Goal: Task Accomplishment & Management: Complete application form

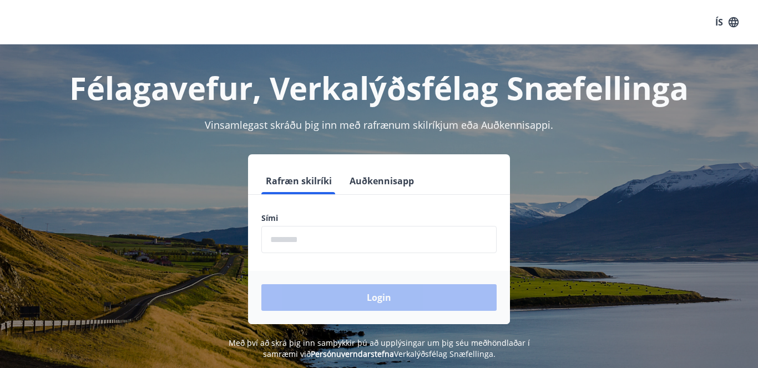
click at [732, 23] on icon "button" at bounding box center [733, 22] width 10 height 10
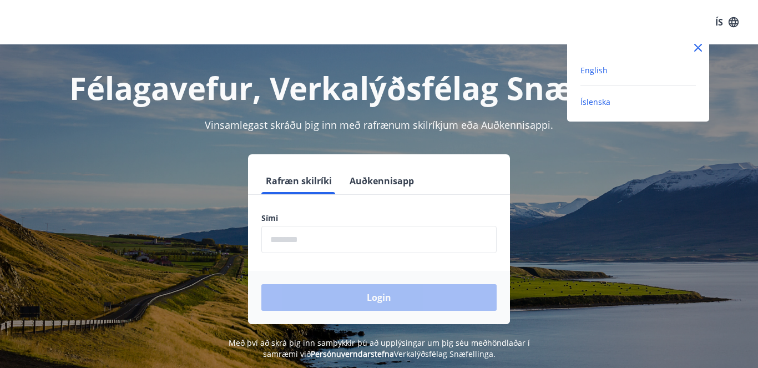
click at [600, 73] on span "English" at bounding box center [593, 70] width 27 height 11
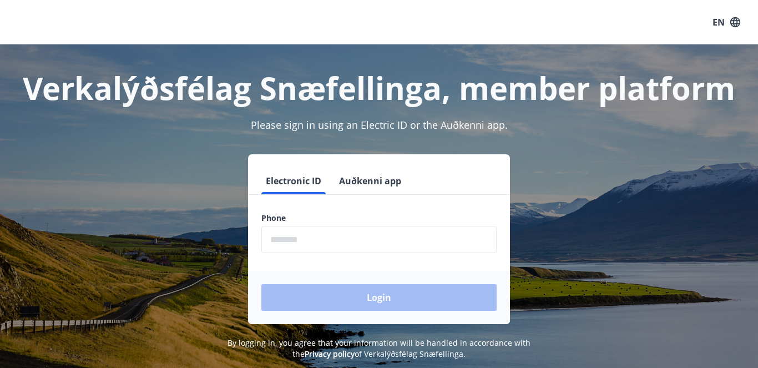
click at [365, 181] on button "Auðkenni app" at bounding box center [369, 180] width 71 height 27
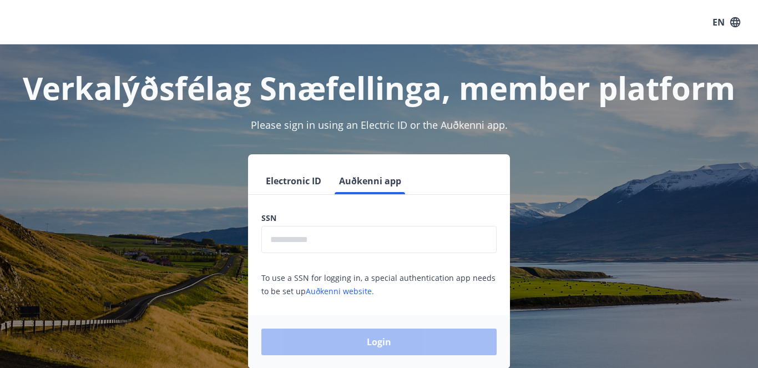
click at [311, 178] on button "Electronic ID" at bounding box center [293, 180] width 64 height 27
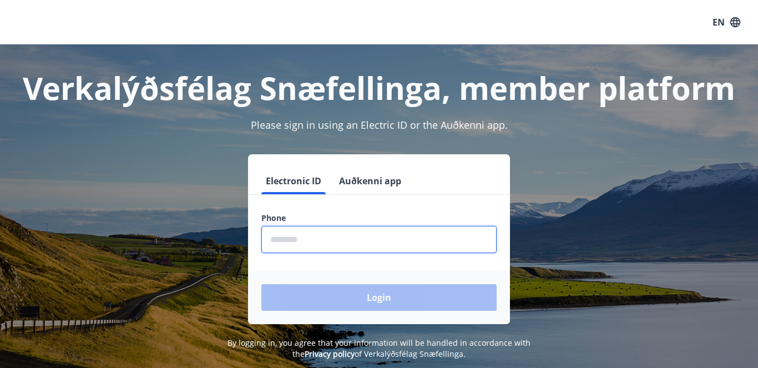
click at [309, 233] on input "phone" at bounding box center [378, 239] width 235 height 27
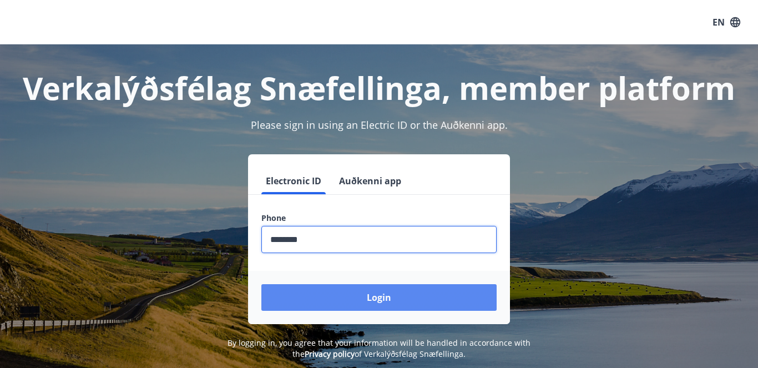
type input "********"
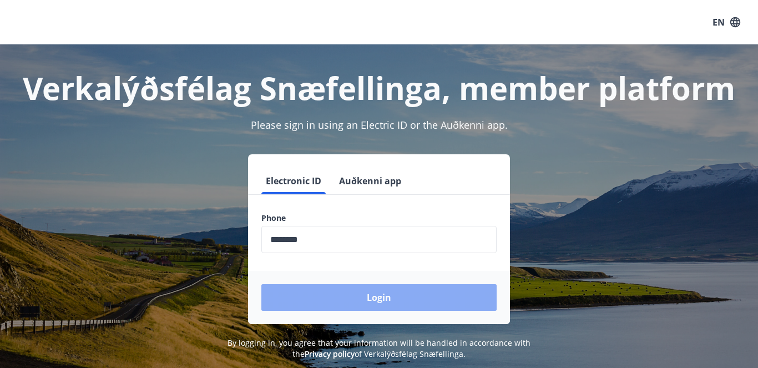
click at [363, 292] on button "Login" at bounding box center [378, 297] width 235 height 27
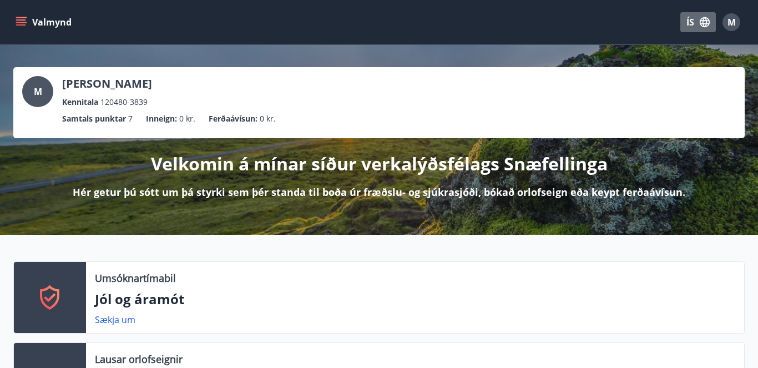
click at [699, 23] on icon "button" at bounding box center [704, 22] width 12 height 12
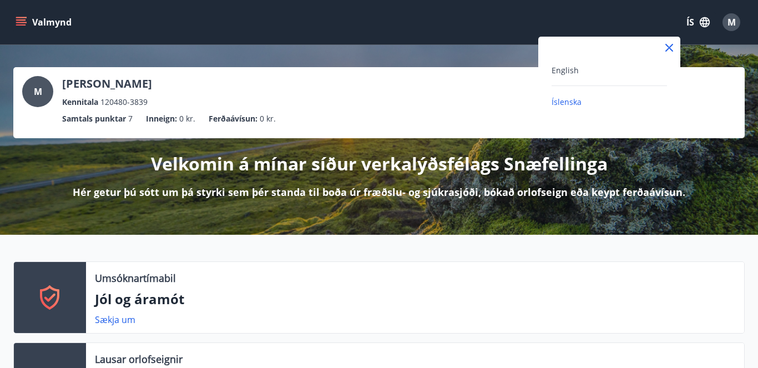
click at [597, 73] on div "English" at bounding box center [608, 69] width 115 height 13
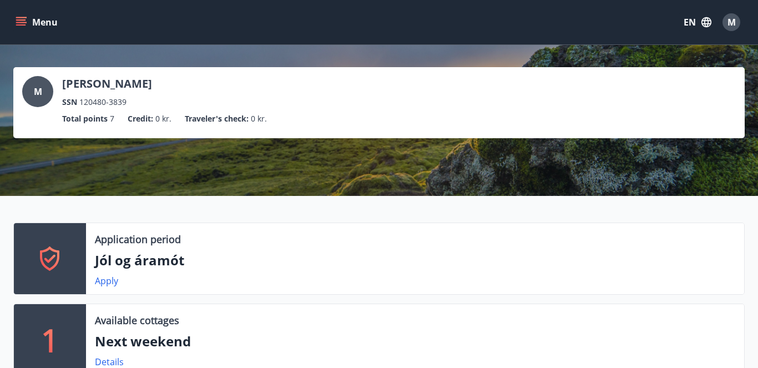
click at [19, 22] on icon "menu" at bounding box center [21, 22] width 11 height 11
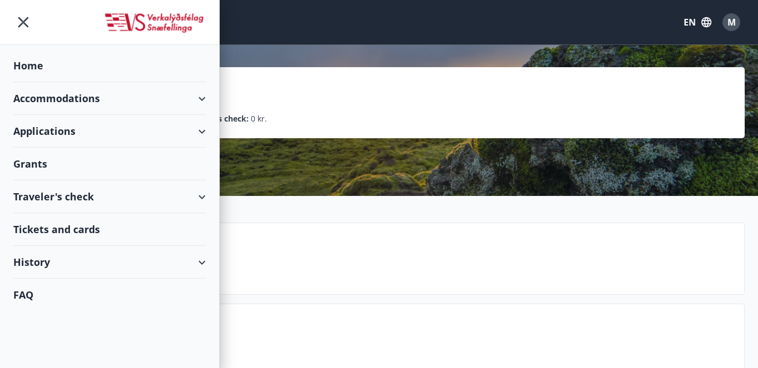
click at [69, 132] on div "Applications" at bounding box center [109, 131] width 192 height 33
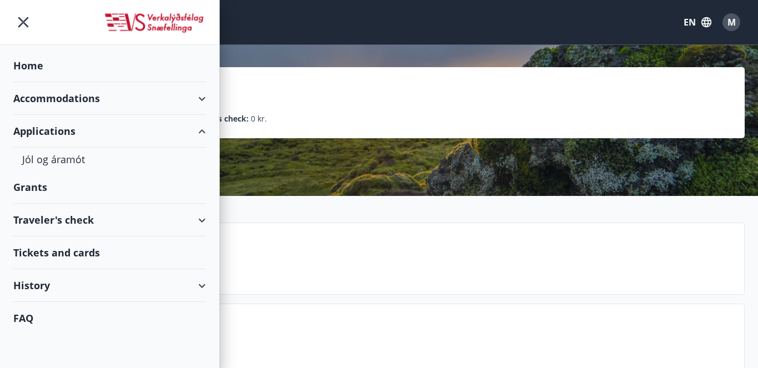
click at [52, 184] on div "Grants" at bounding box center [109, 187] width 192 height 33
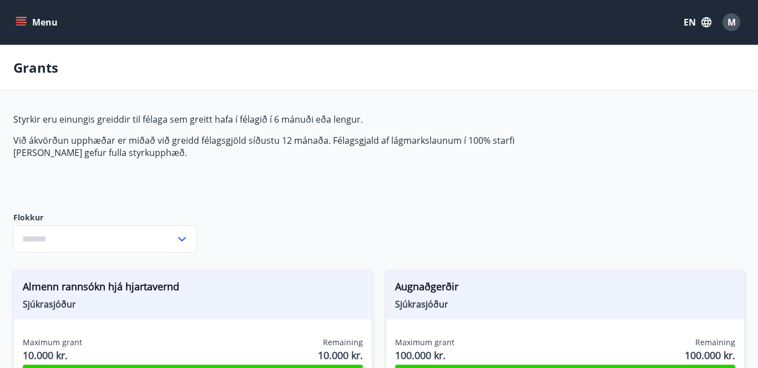
type input "***"
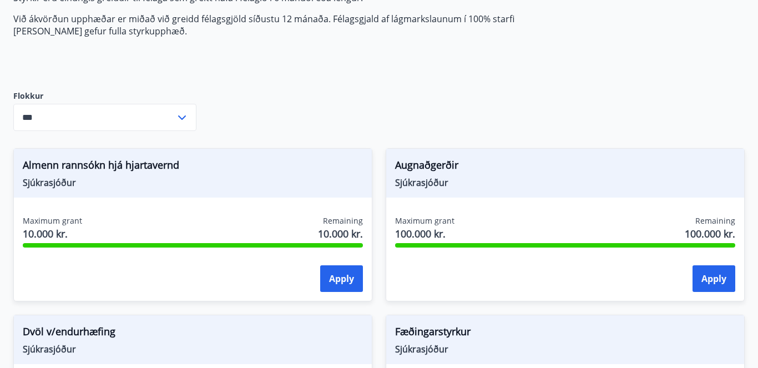
scroll to position [124, 0]
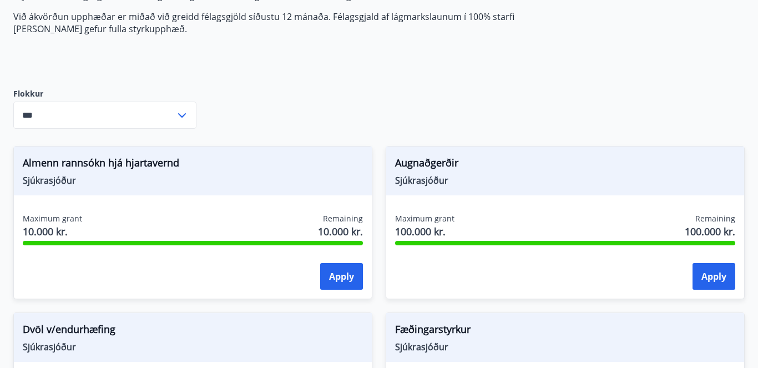
click at [190, 116] on div "*** ​" at bounding box center [104, 114] width 183 height 27
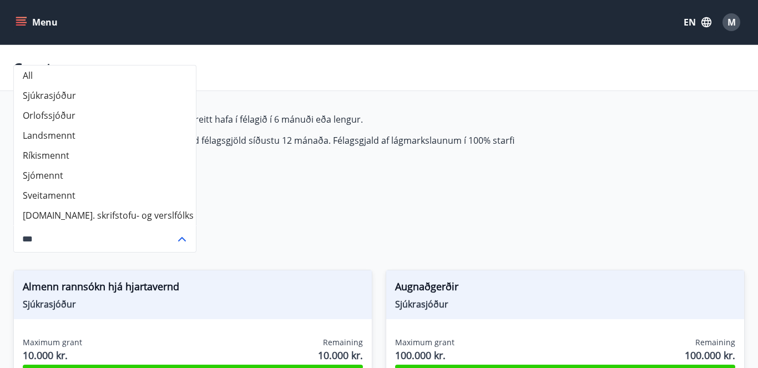
scroll to position [0, 0]
click at [184, 239] on icon at bounding box center [182, 239] width 8 height 4
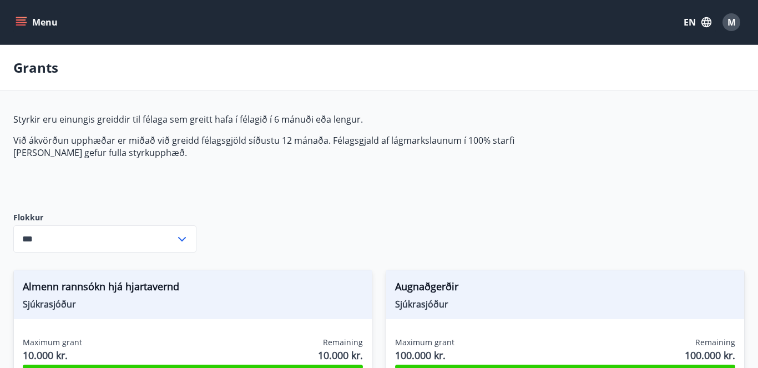
click at [26, 29] on button "Menu" at bounding box center [37, 22] width 49 height 20
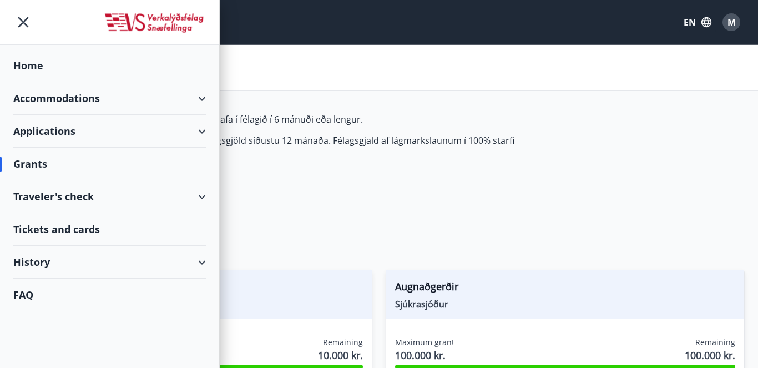
click at [81, 262] on div "History" at bounding box center [109, 262] width 192 height 33
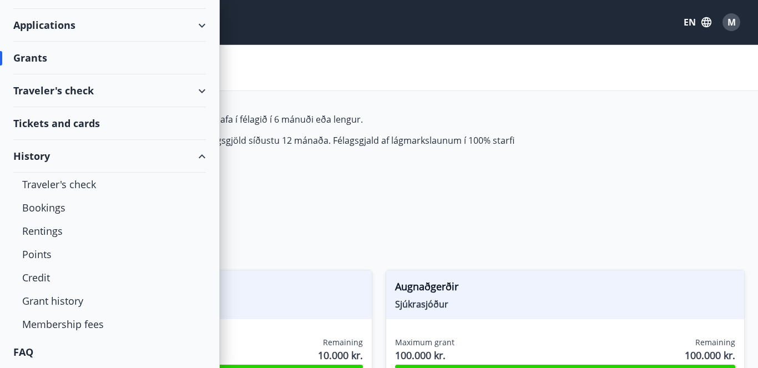
scroll to position [106, 0]
click at [67, 302] on div "Grant history" at bounding box center [109, 300] width 175 height 23
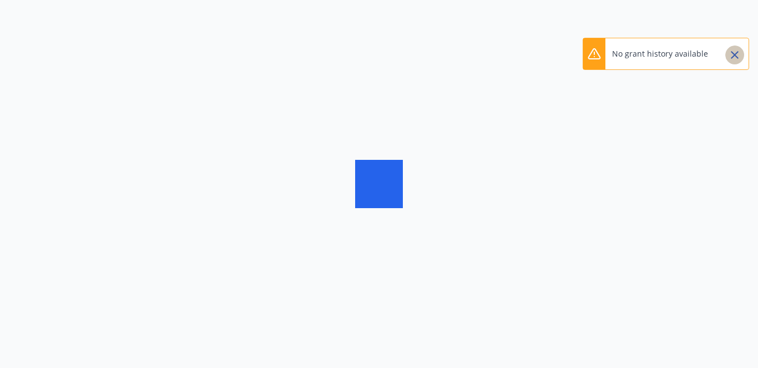
click at [733, 57] on icon "Close" at bounding box center [734, 55] width 8 height 8
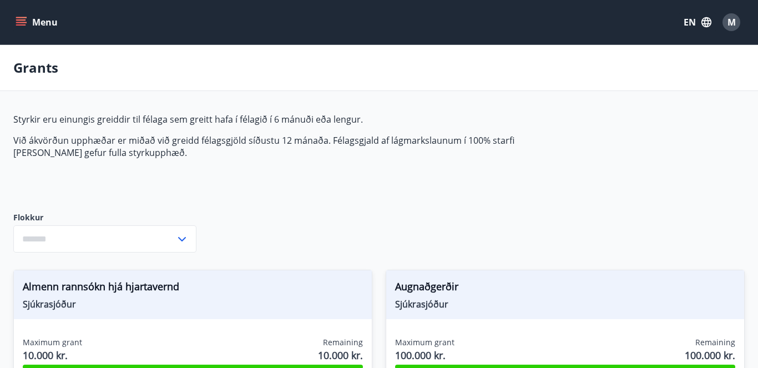
type input "***"
click at [26, 21] on icon "menu" at bounding box center [21, 22] width 11 height 11
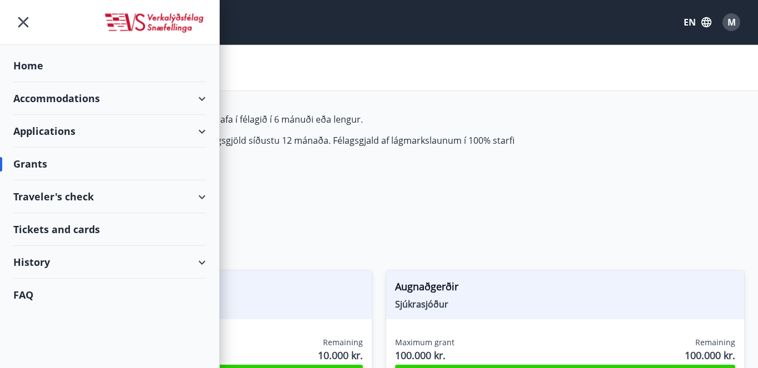
click at [121, 272] on div "History" at bounding box center [109, 262] width 192 height 33
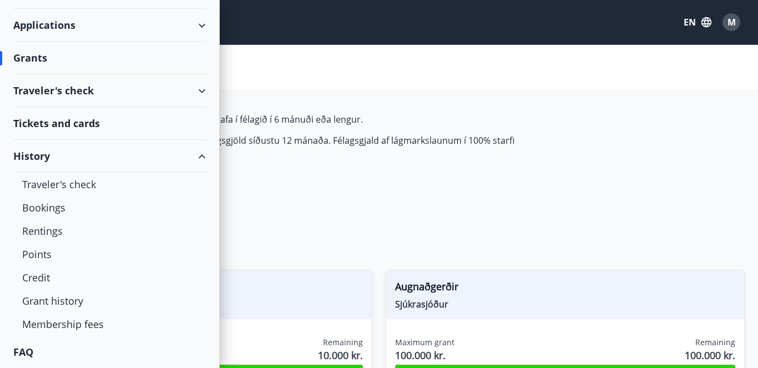
scroll to position [106, 0]
click at [98, 278] on div "Credit" at bounding box center [109, 277] width 175 height 23
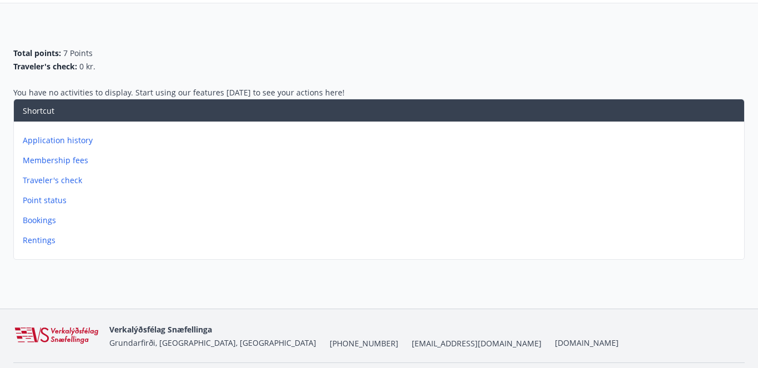
scroll to position [103, 0]
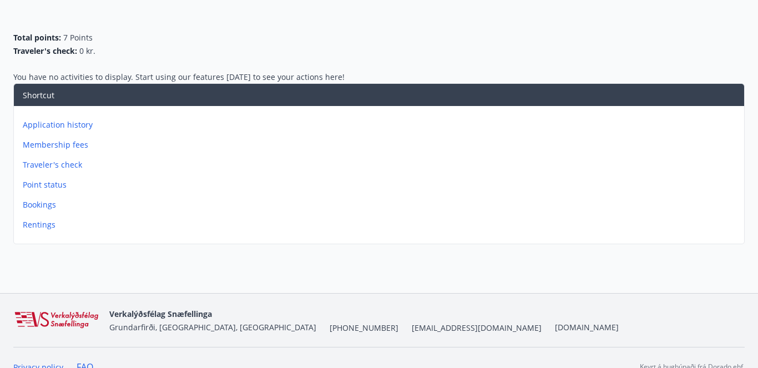
click at [84, 128] on p "Application history" at bounding box center [381, 124] width 717 height 11
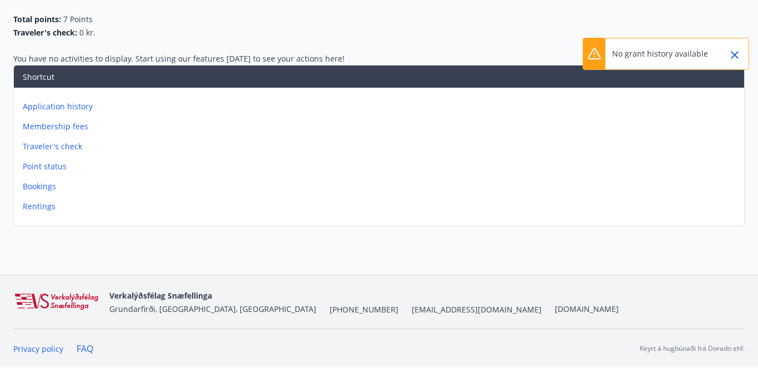
scroll to position [121, 0]
click at [52, 170] on p "Point status" at bounding box center [381, 166] width 717 height 11
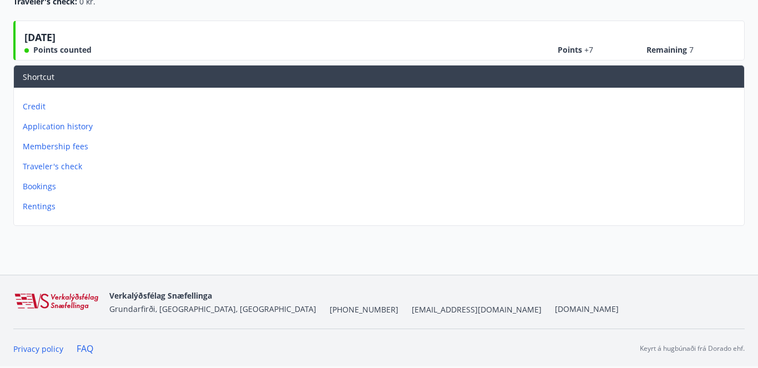
scroll to position [153, 0]
click at [37, 107] on p "Credit" at bounding box center [381, 106] width 717 height 11
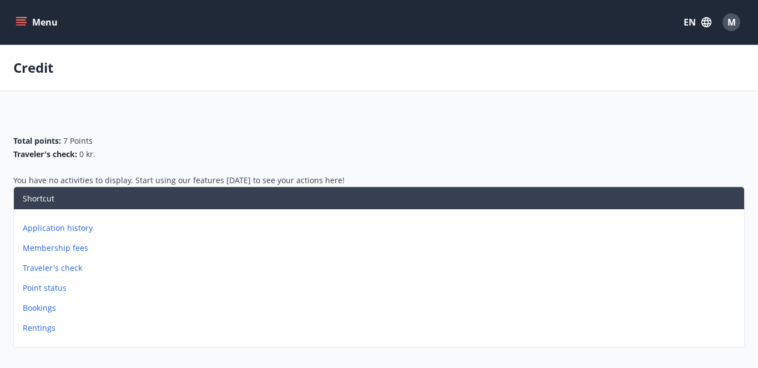
click at [22, 23] on icon "menu" at bounding box center [21, 22] width 11 height 11
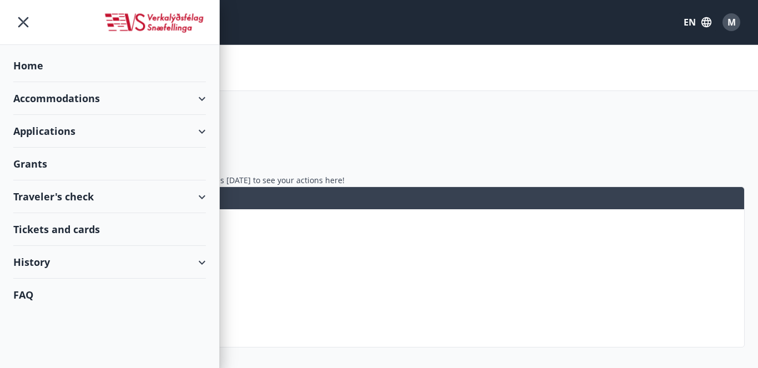
click at [106, 102] on div "Accommodations" at bounding box center [109, 98] width 192 height 33
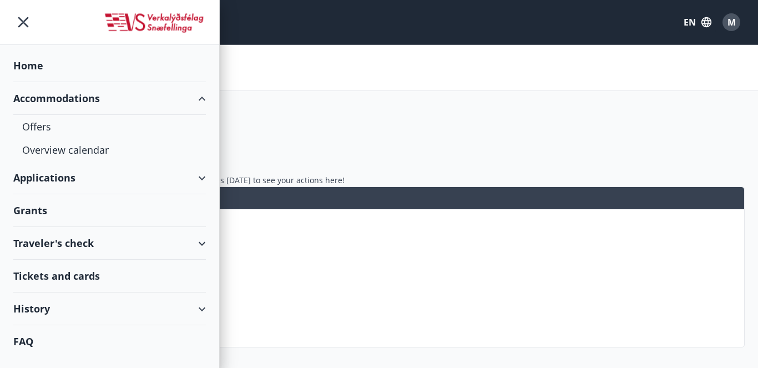
click at [79, 185] on div "Applications" at bounding box center [109, 177] width 192 height 33
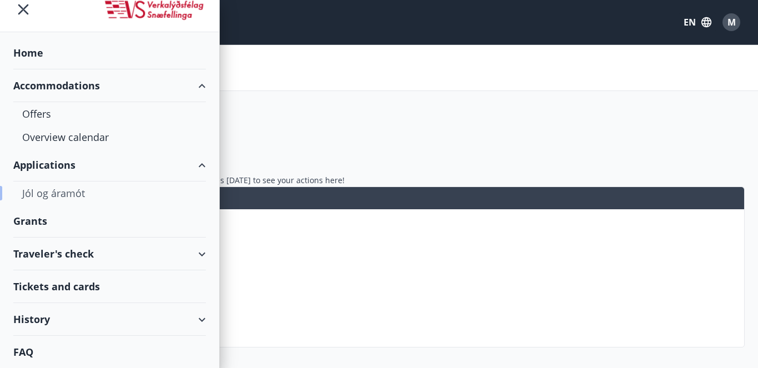
scroll to position [13, 0]
click at [76, 194] on div "Jól og áramót" at bounding box center [109, 192] width 175 height 23
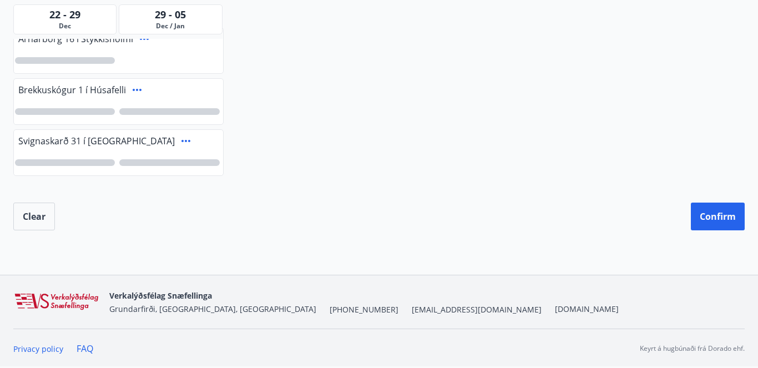
scroll to position [663, 0]
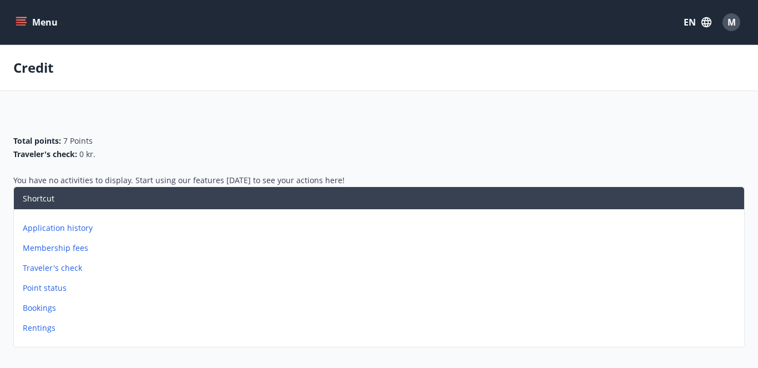
click at [21, 20] on icon "menu" at bounding box center [21, 19] width 10 height 1
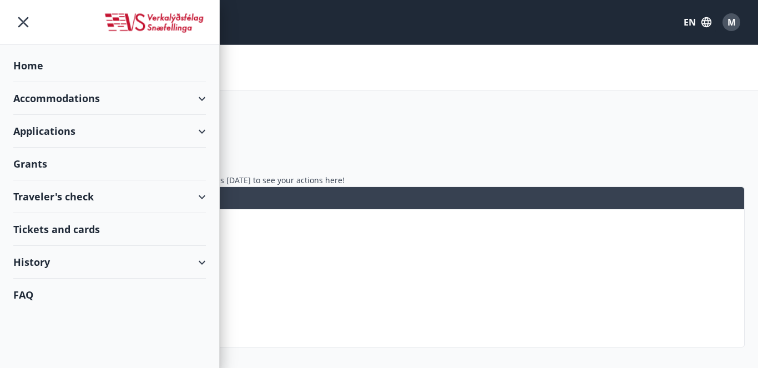
click at [49, 138] on div "Applications" at bounding box center [109, 131] width 192 height 33
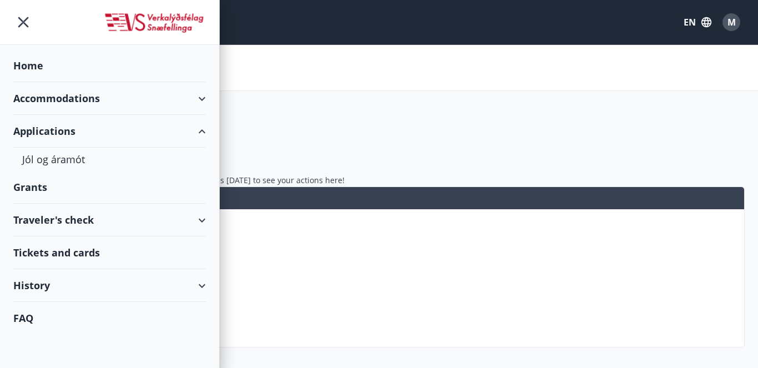
click at [60, 189] on div "Grants" at bounding box center [109, 187] width 192 height 33
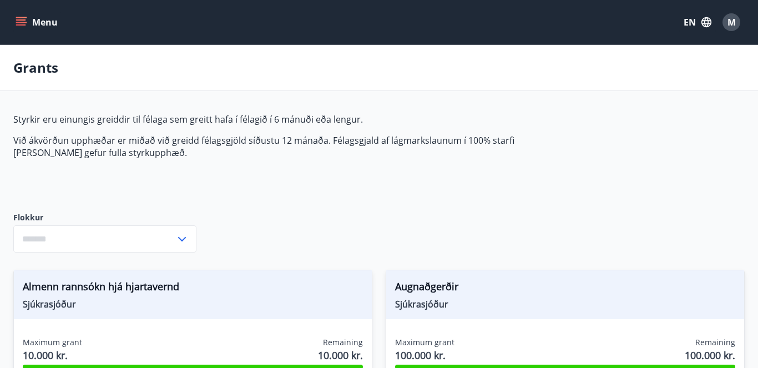
type input "***"
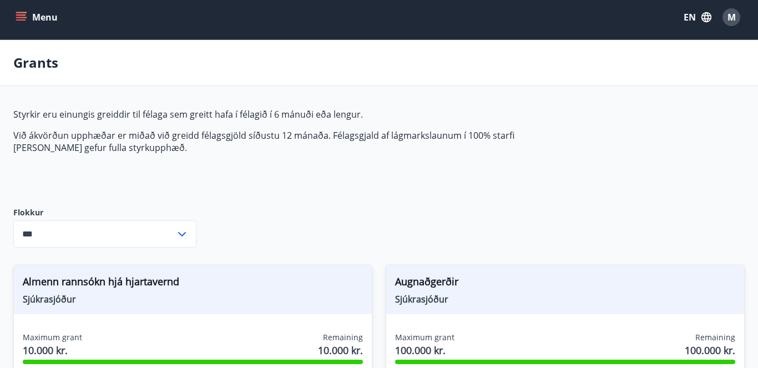
click at [179, 236] on icon at bounding box center [181, 233] width 13 height 13
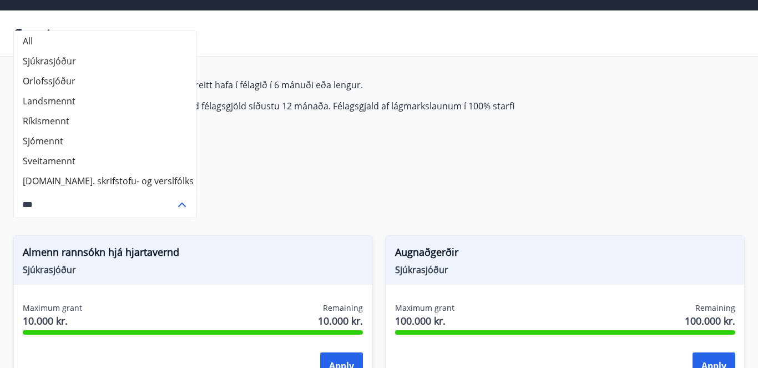
scroll to position [33, 0]
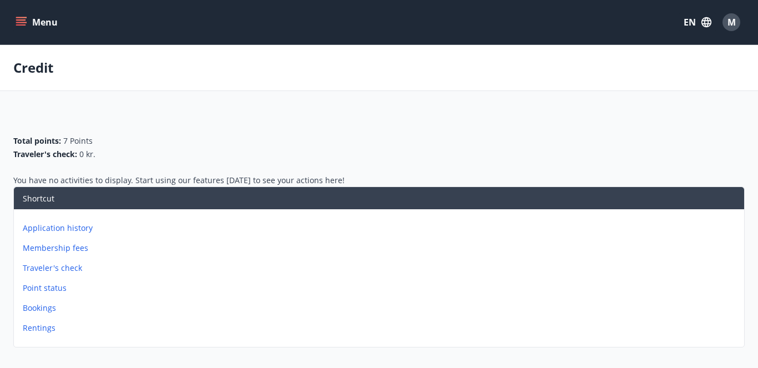
click at [27, 16] on button "Menu" at bounding box center [37, 22] width 49 height 20
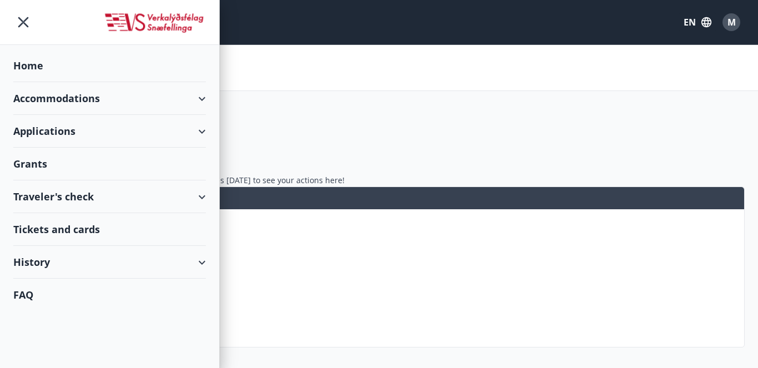
click at [82, 272] on div "History" at bounding box center [109, 262] width 192 height 33
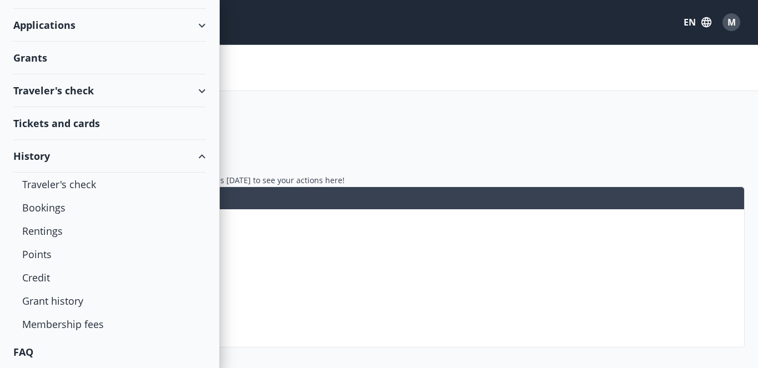
scroll to position [106, 0]
click at [59, 307] on div "Grant history" at bounding box center [109, 300] width 175 height 23
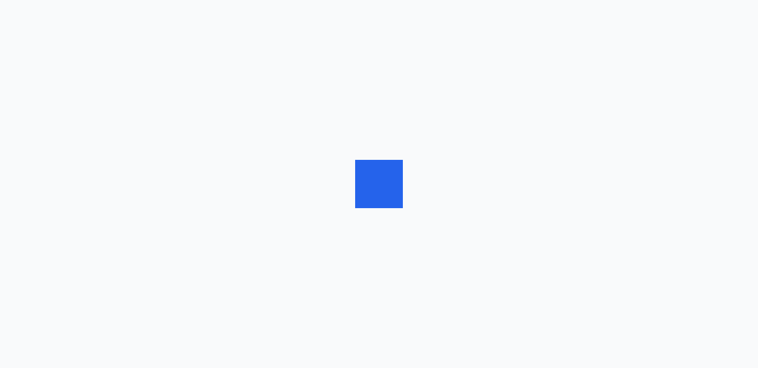
click at [739, 53] on div at bounding box center [379, 184] width 758 height 368
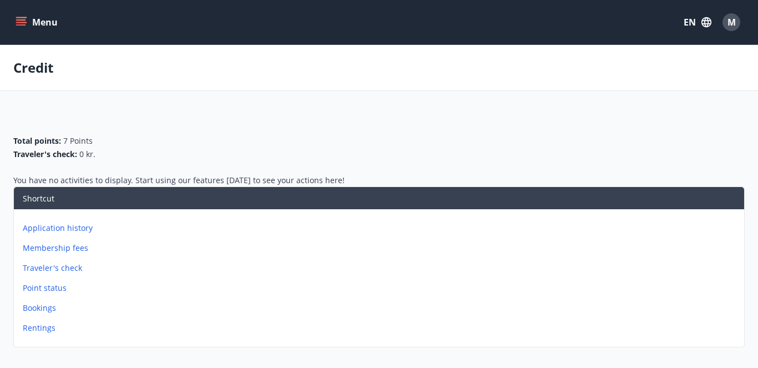
click at [27, 27] on button "Menu" at bounding box center [37, 22] width 49 height 20
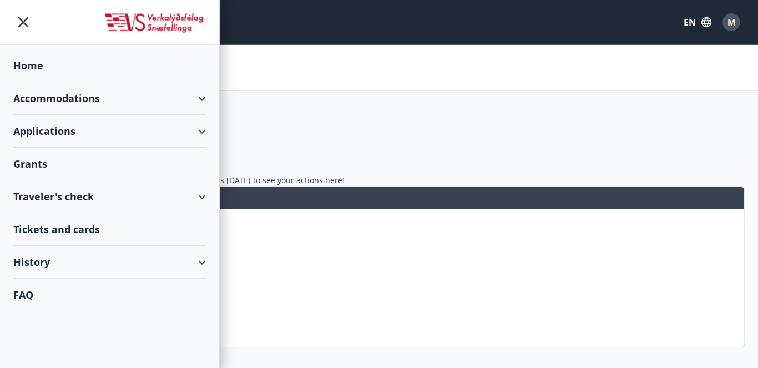
click at [44, 67] on div "Home" at bounding box center [109, 65] width 192 height 33
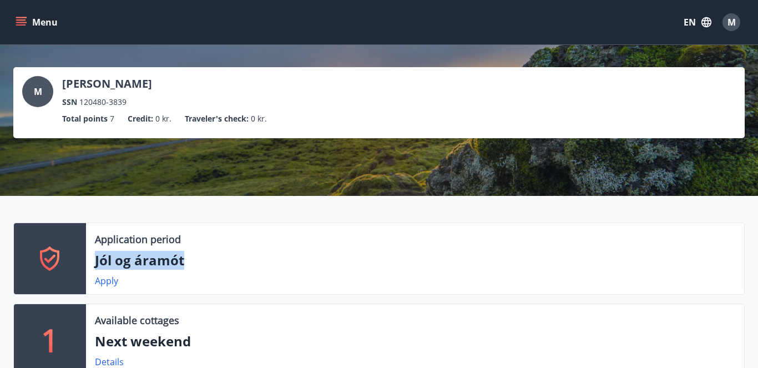
drag, startPoint x: 196, startPoint y: 259, endPoint x: 93, endPoint y: 259, distance: 103.2
click at [93, 259] on div "Application period Jól og áramót Apply" at bounding box center [415, 258] width 658 height 71
copy p "Jól og áramót"
click at [105, 282] on link "Apply" at bounding box center [106, 281] width 23 height 12
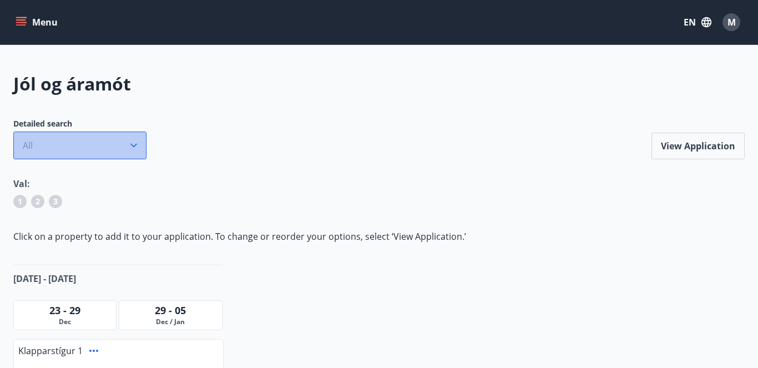
click at [134, 146] on icon "button" at bounding box center [133, 145] width 11 height 11
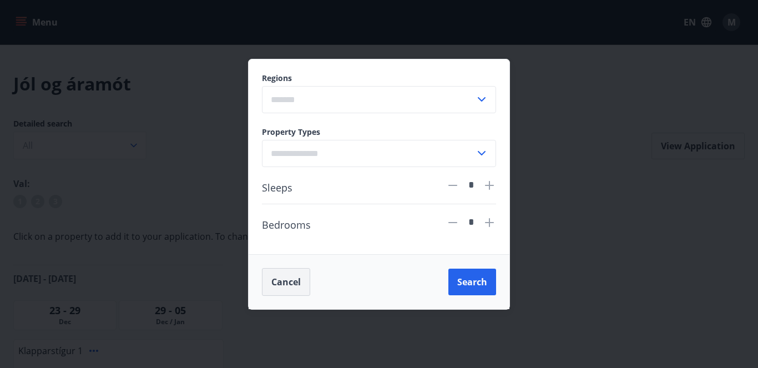
click at [278, 283] on button "Cancel" at bounding box center [286, 282] width 48 height 28
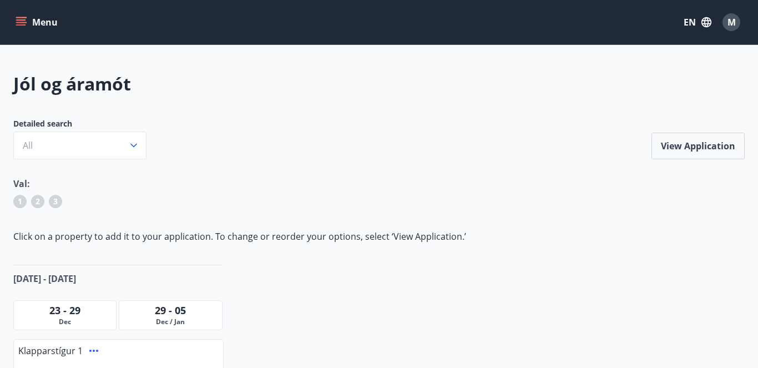
click at [24, 19] on icon "menu" at bounding box center [21, 19] width 10 height 1
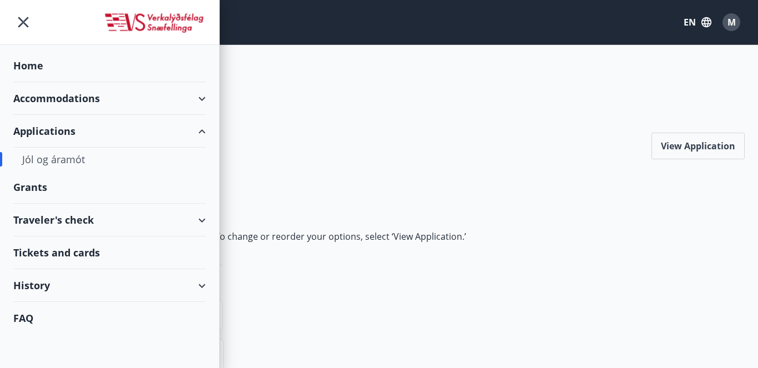
click at [54, 281] on div "History" at bounding box center [109, 285] width 192 height 33
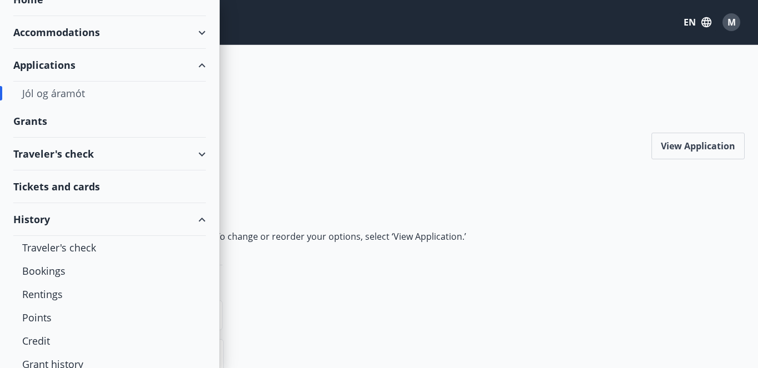
scroll to position [81, 0]
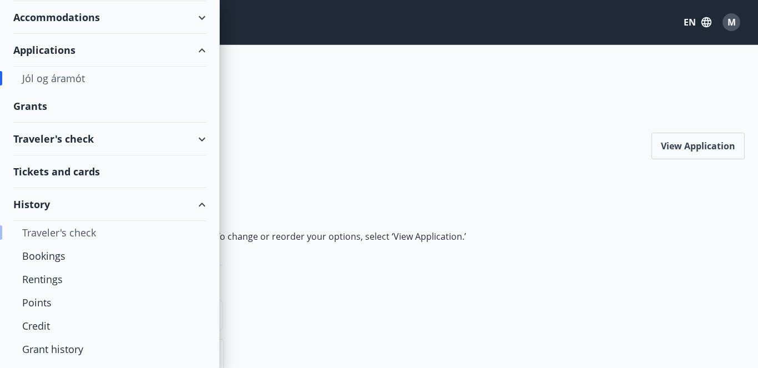
click at [54, 233] on div "Traveler's check" at bounding box center [109, 232] width 175 height 23
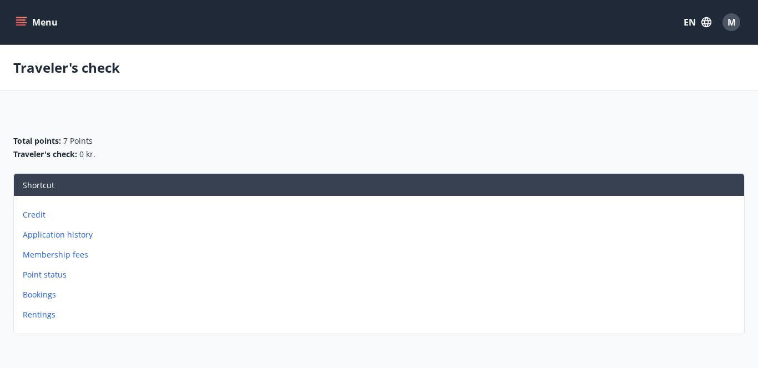
click at [20, 23] on icon "menu" at bounding box center [22, 22] width 12 height 1
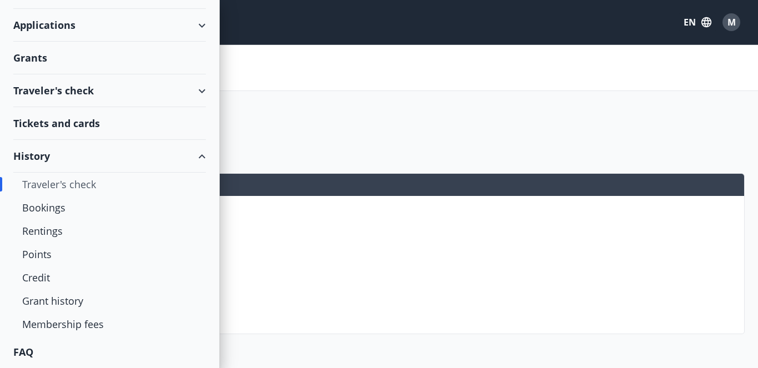
scroll to position [106, 0]
click at [65, 321] on div "Membership fees" at bounding box center [109, 323] width 175 height 23
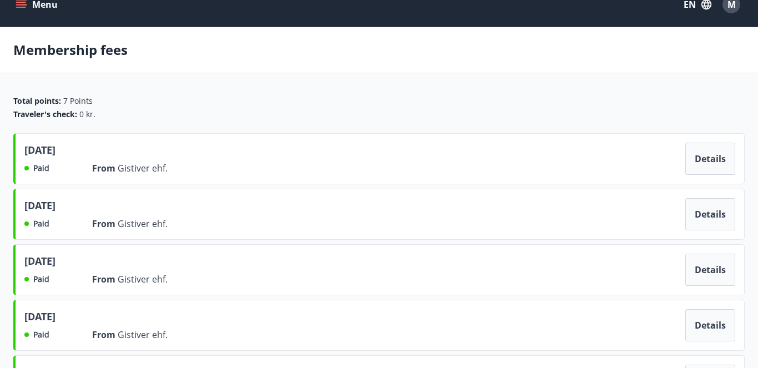
scroll to position [14, 0]
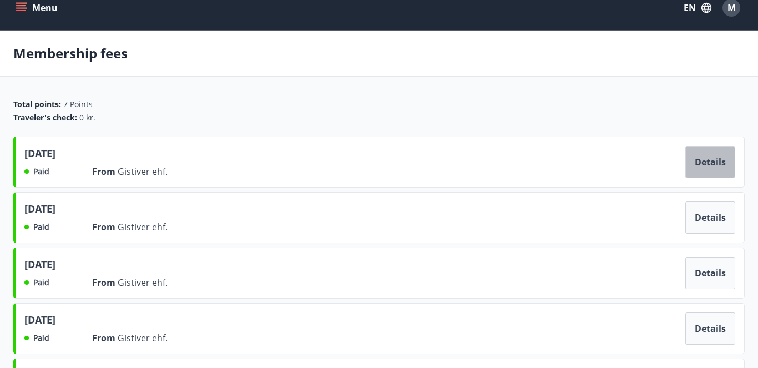
click at [710, 166] on button "Details" at bounding box center [710, 162] width 50 height 32
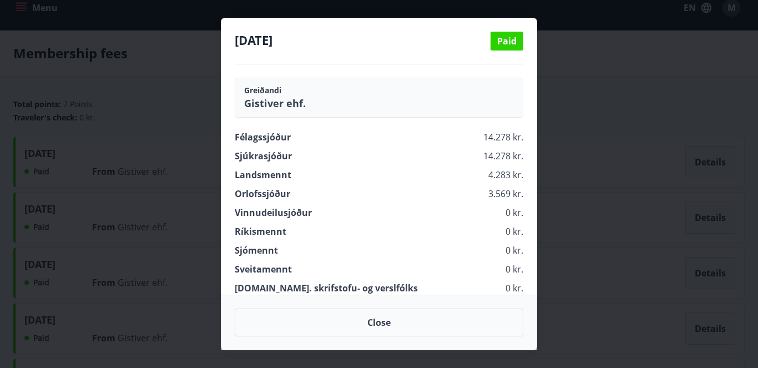
scroll to position [0, 0]
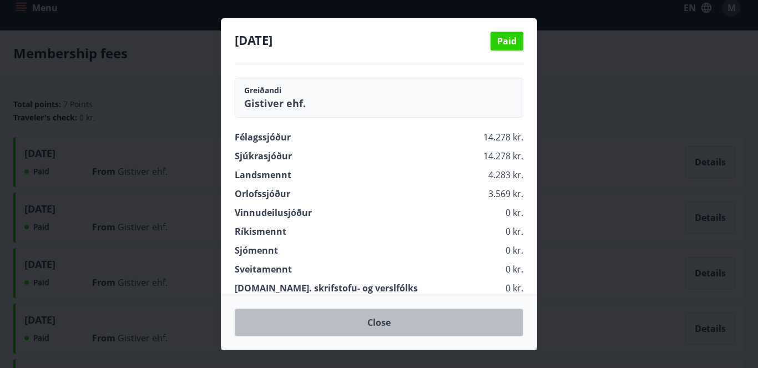
click at [366, 327] on button "Close" at bounding box center [379, 322] width 288 height 28
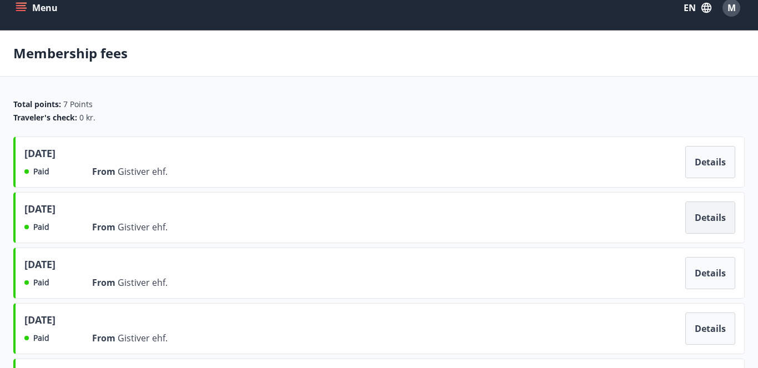
click at [708, 212] on button "Details" at bounding box center [710, 217] width 50 height 32
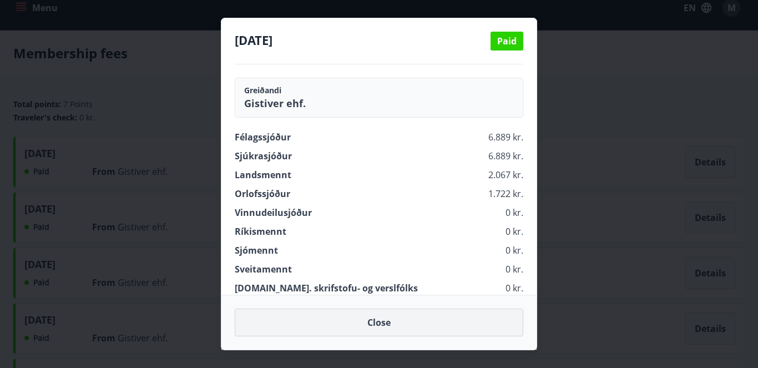
click at [370, 322] on button "Close" at bounding box center [379, 322] width 288 height 28
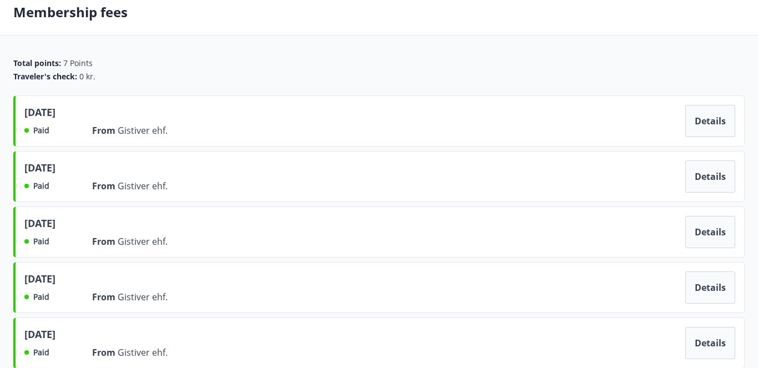
scroll to position [49, 0]
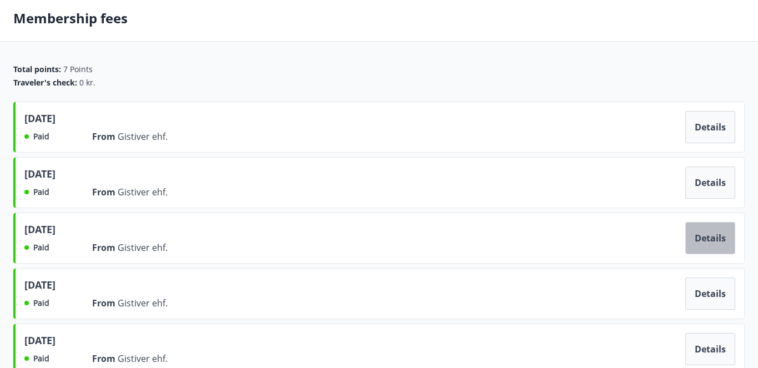
click at [699, 242] on button "Details" at bounding box center [710, 238] width 50 height 32
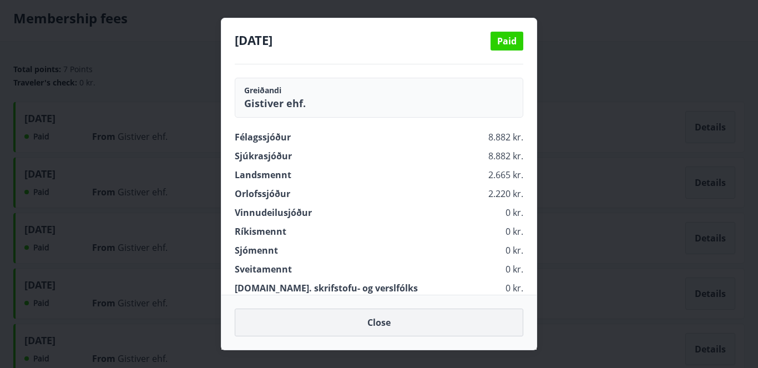
click at [378, 318] on button "Close" at bounding box center [379, 322] width 288 height 28
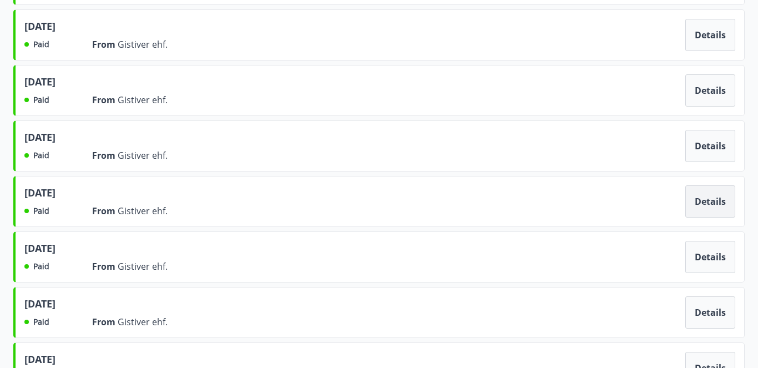
scroll to position [420, 0]
click at [704, 260] on button "Details" at bounding box center [710, 256] width 50 height 32
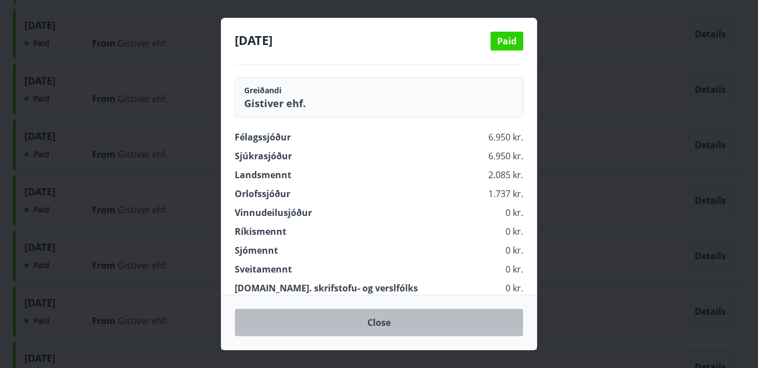
click at [410, 322] on button "Close" at bounding box center [379, 322] width 288 height 28
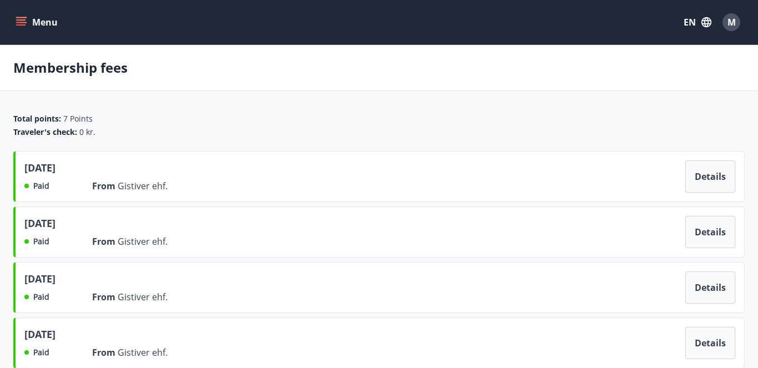
scroll to position [0, 0]
click at [24, 19] on icon "menu" at bounding box center [21, 22] width 11 height 11
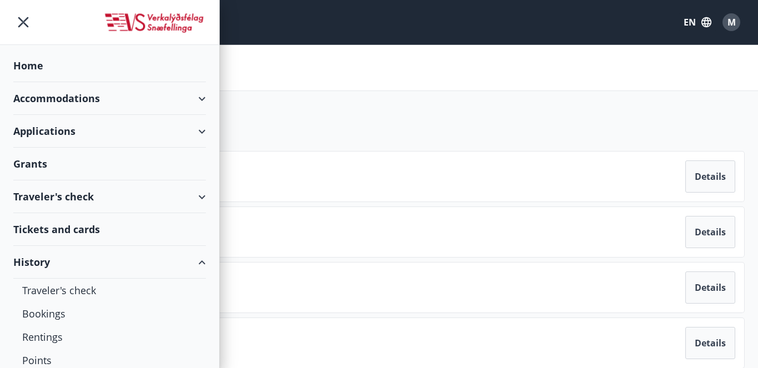
click at [68, 131] on div "Applications" at bounding box center [109, 131] width 192 height 33
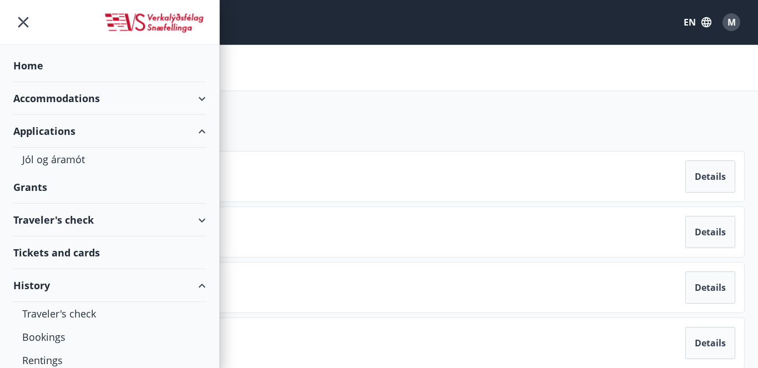
click at [73, 98] on div "Accommodations" at bounding box center [109, 98] width 192 height 33
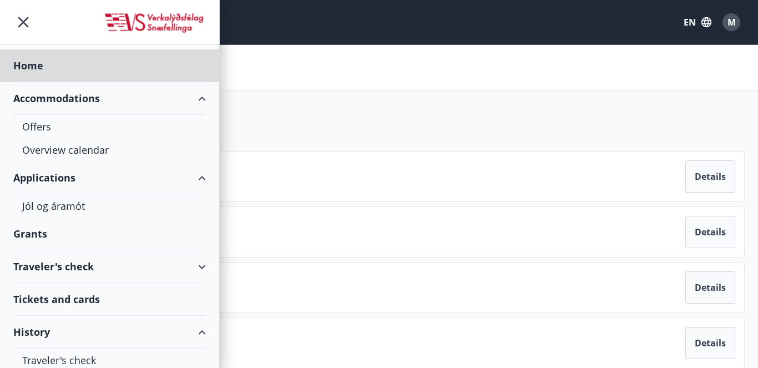
click at [74, 235] on div "Grants" at bounding box center [109, 233] width 192 height 33
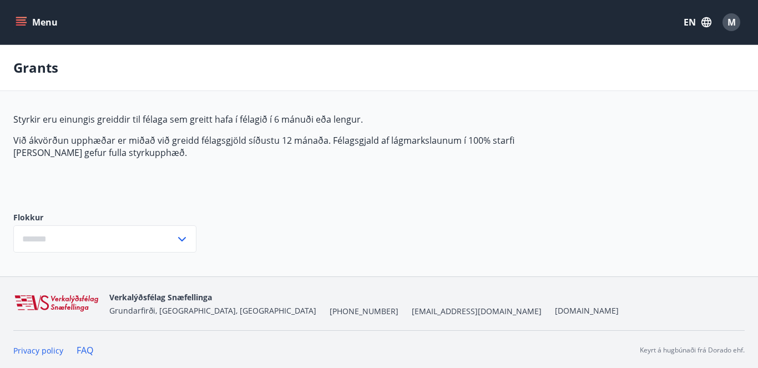
type input "***"
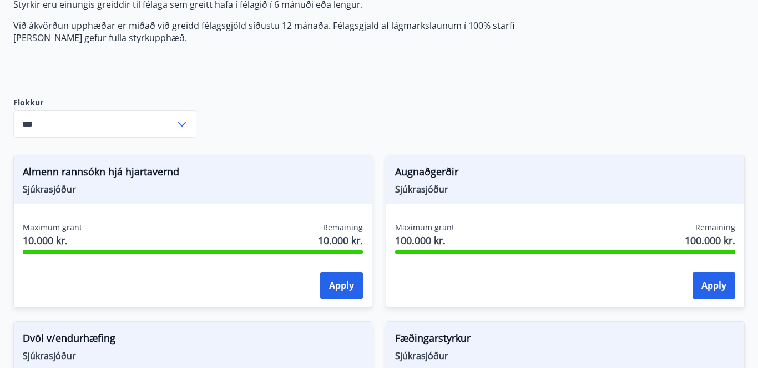
scroll to position [118, 0]
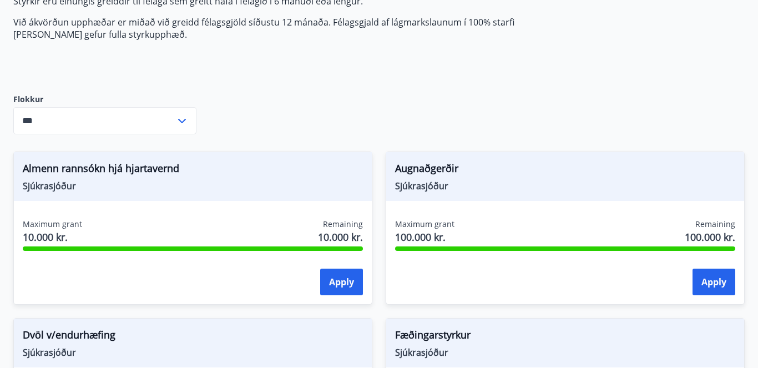
click at [182, 121] on icon at bounding box center [181, 120] width 13 height 13
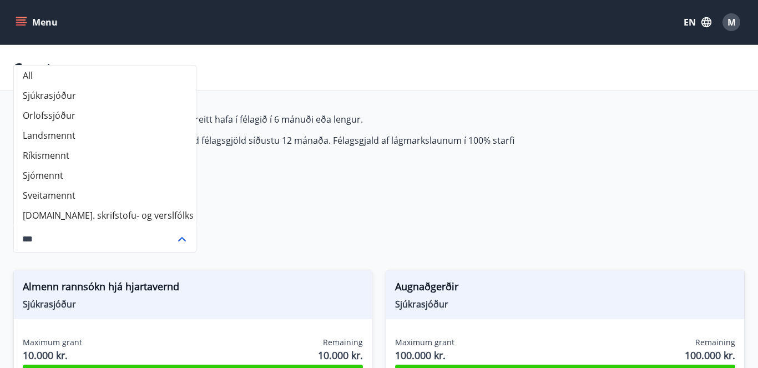
scroll to position [0, 0]
click at [22, 20] on icon "menu" at bounding box center [21, 19] width 10 height 1
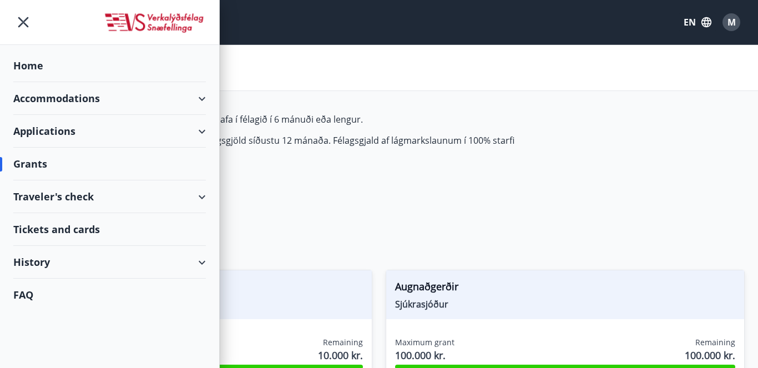
click at [83, 258] on div "History" at bounding box center [109, 262] width 192 height 33
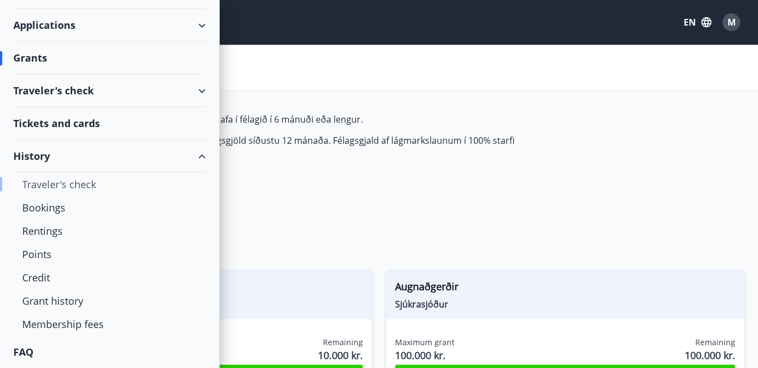
scroll to position [106, 0]
click at [83, 124] on div "Tickets and cards" at bounding box center [109, 123] width 192 height 33
click at [104, 94] on div "Traveler's check" at bounding box center [109, 90] width 192 height 33
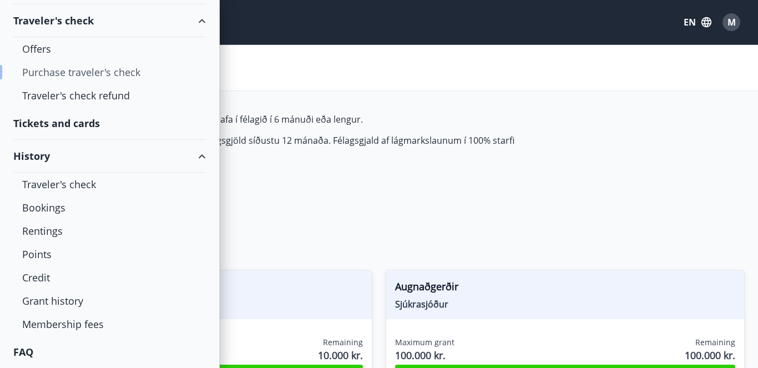
scroll to position [176, 0]
click at [70, 302] on div "Grant history" at bounding box center [109, 300] width 175 height 23
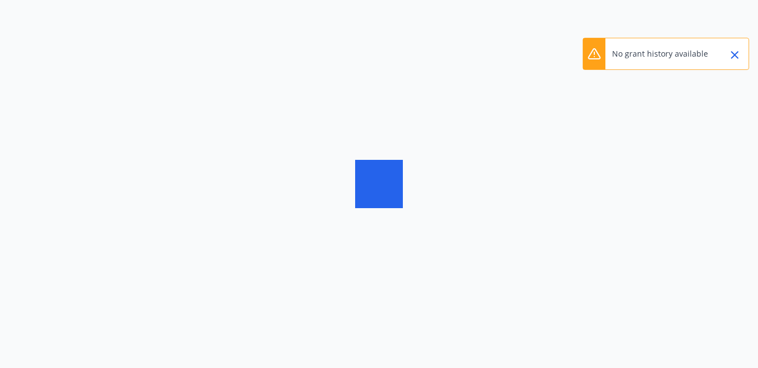
click at [733, 57] on icon "Close" at bounding box center [734, 54] width 13 height 13
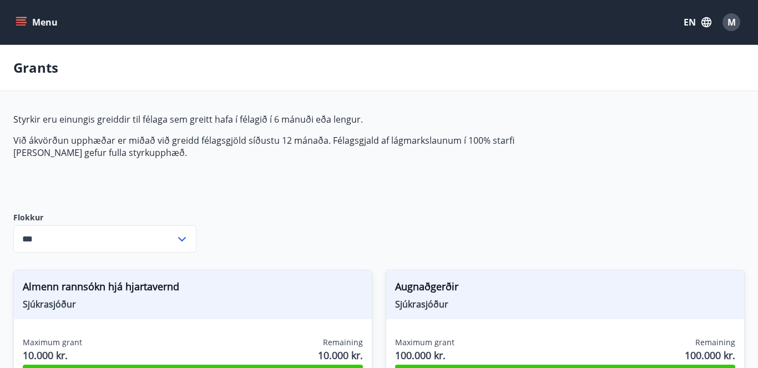
type input "***"
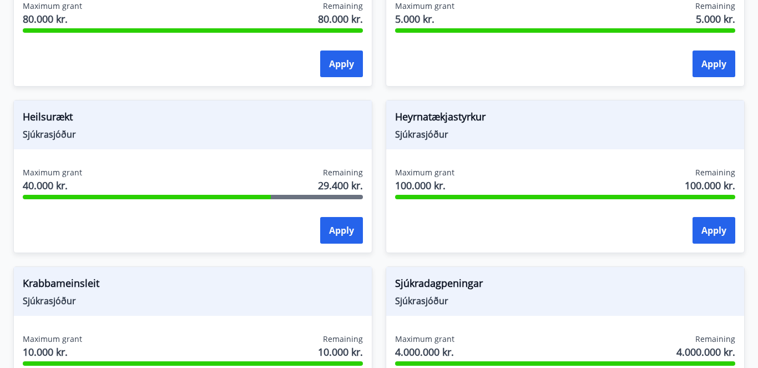
scroll to position [674, 0]
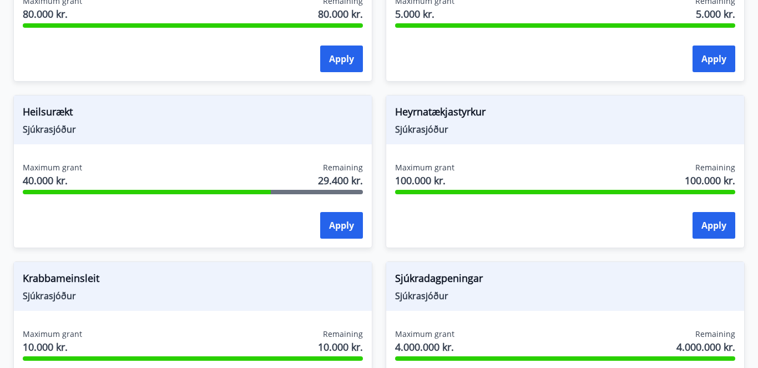
click at [69, 138] on div "Heilsurækt Sjúkrasjóður" at bounding box center [193, 119] width 358 height 49
click at [65, 187] on span "40.000 kr." at bounding box center [52, 180] width 59 height 14
click at [347, 225] on button "Apply" at bounding box center [341, 225] width 43 height 27
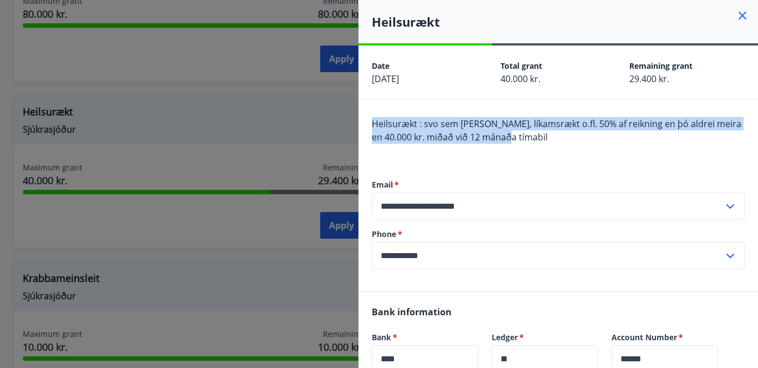
drag, startPoint x: 513, startPoint y: 137, endPoint x: 393, endPoint y: 114, distance: 122.0
click at [393, 114] on div "**********" at bounding box center [557, 195] width 399 height 192
copy span "Heilsurækt : svo sem sund, líkamsrækt o.fl. 50% af reikning en þó aldrei meira …"
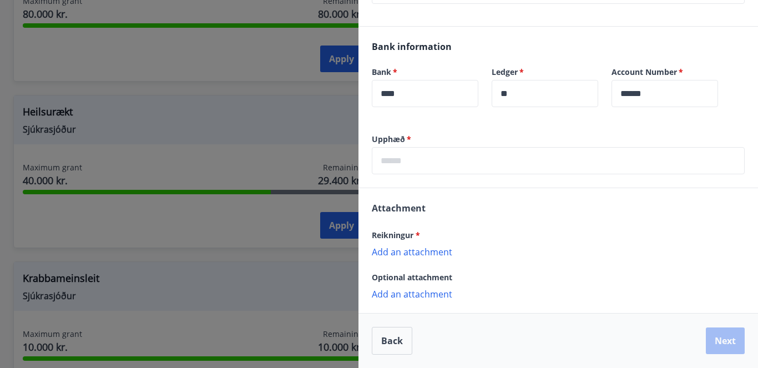
scroll to position [265, 0]
click at [393, 337] on button "Back" at bounding box center [392, 341] width 40 height 28
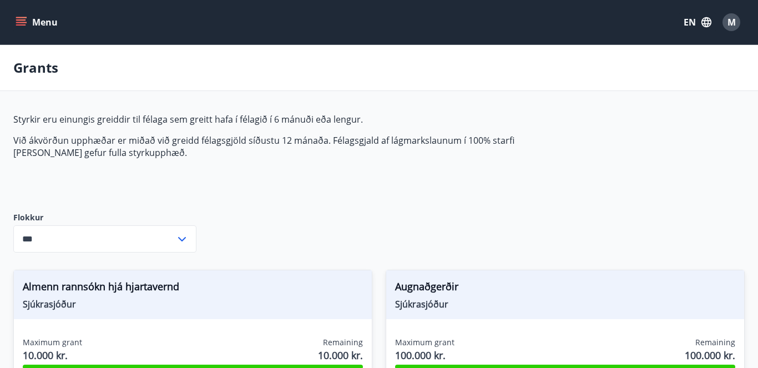
scroll to position [0, 0]
